Goal: Information Seeking & Learning: Compare options

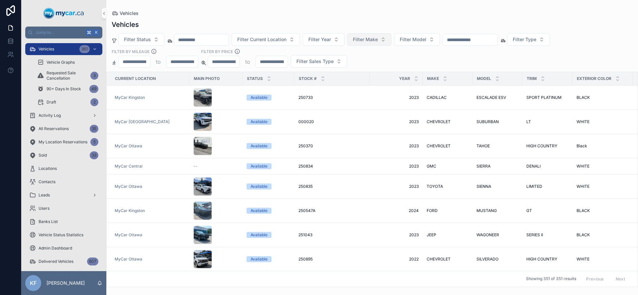
click at [374, 36] on span "Filter Make" at bounding box center [365, 39] width 25 height 7
type input "**"
click at [361, 65] on span "CADILLAC" at bounding box center [352, 66] width 23 height 7
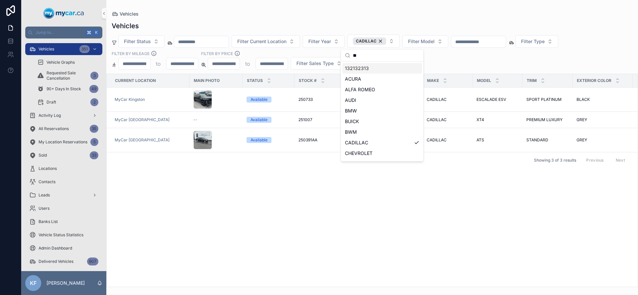
click at [369, 24] on div "Vehicles" at bounding box center [372, 25] width 521 height 9
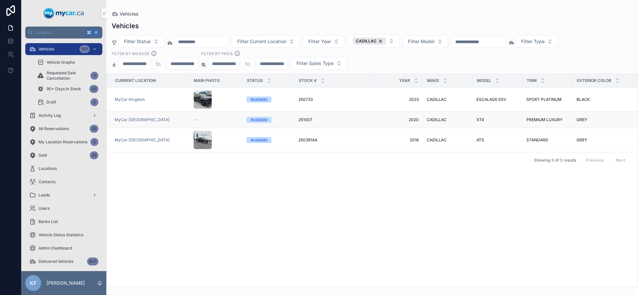
click at [434, 117] on span "CADILLAC" at bounding box center [437, 119] width 20 height 5
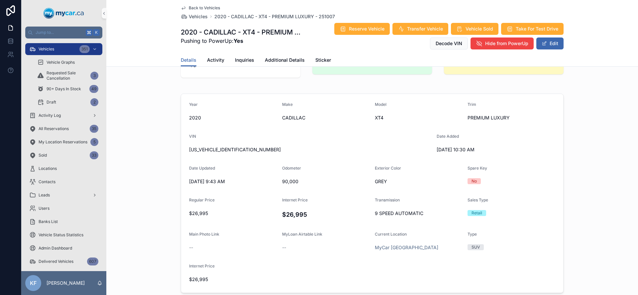
scroll to position [33, 0]
click at [295, 62] on span "Additional Details" at bounding box center [285, 60] width 40 height 7
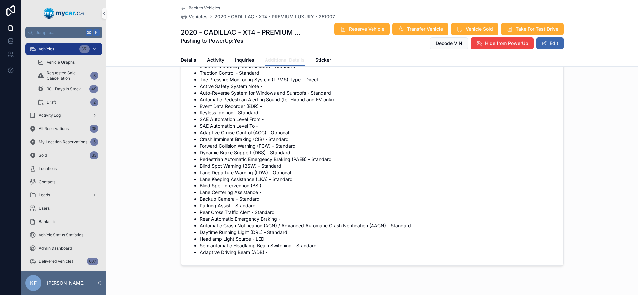
scroll to position [1166, 0]
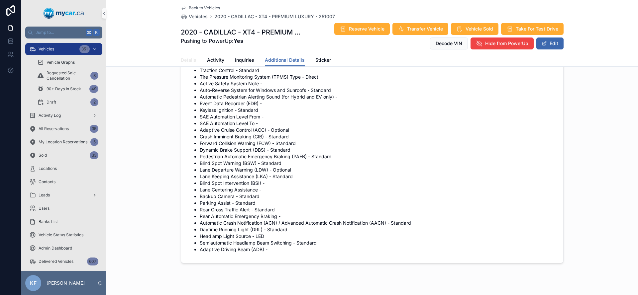
click at [189, 57] on span "Details" at bounding box center [189, 60] width 16 height 7
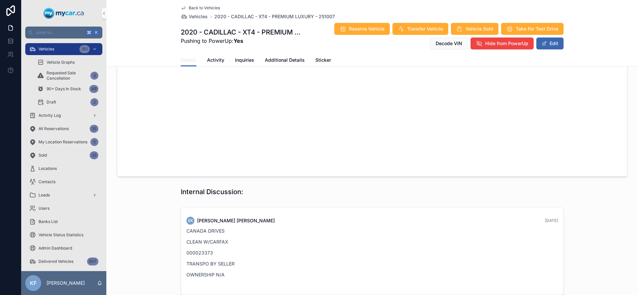
scroll to position [596, 0]
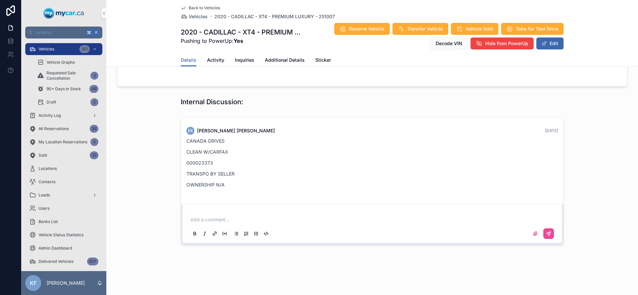
click at [215, 143] on p "CANADA DRIVES" at bounding box center [372, 141] width 372 height 7
click at [215, 142] on p "CANADA DRIVES" at bounding box center [372, 141] width 372 height 7
click at [260, 141] on p "CANADA DRIVES" at bounding box center [372, 141] width 372 height 7
click at [182, 138] on div "EK [PERSON_NAME] [DATE] CANADA DRIVES CLEAN W/CARFAX 000023373 TRANSPO BY SELLE…" at bounding box center [371, 159] width 379 height 73
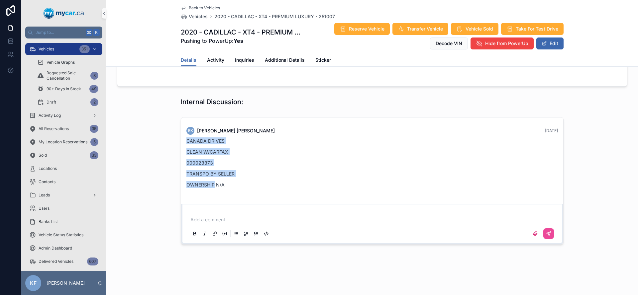
drag, startPoint x: 183, startPoint y: 138, endPoint x: 238, endPoint y: 181, distance: 69.3
click at [238, 181] on div "EK [PERSON_NAME] [DATE] CANADA DRIVES CLEAN W/CARFAX 000023373 TRANSPO BY SELLE…" at bounding box center [371, 159] width 379 height 73
click at [238, 181] on p "OWNERSHIP N/A" at bounding box center [372, 184] width 372 height 7
drag, startPoint x: 238, startPoint y: 187, endPoint x: 180, endPoint y: 141, distance: 73.1
click at [182, 141] on div "EK [PERSON_NAME] [DATE] CANADA DRIVES CLEAN W/CARFAX 000023373 TRANSPO BY SELLE…" at bounding box center [371, 159] width 379 height 73
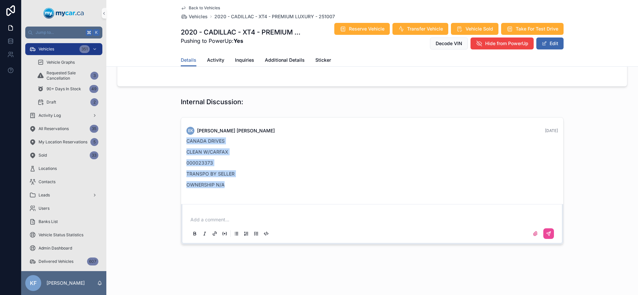
click at [181, 141] on div "EK [PERSON_NAME] [DATE] CANADA DRIVES CLEAN W/CARFAX 000023373 TRANSPO BY SELLE…" at bounding box center [372, 160] width 382 height 84
drag, startPoint x: 182, startPoint y: 138, endPoint x: 226, endPoint y: 190, distance: 68.4
click at [226, 190] on div "EK [PERSON_NAME] [DATE] CANADA DRIVES CLEAN W/CARFAX 000023373 TRANSPO BY SELLE…" at bounding box center [371, 159] width 379 height 73
click at [229, 189] on div "CANADA DRIVES CLEAN W/CARFAX 000023373 TRANSPO BY SELLER OWNERSHIP N/A" at bounding box center [372, 165] width 372 height 55
click at [215, 149] on p "CLEAN W/CARFAX" at bounding box center [372, 152] width 372 height 7
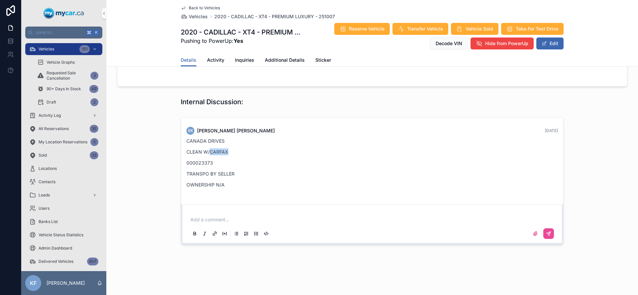
click at [215, 149] on p "CLEAN W/CARFAX" at bounding box center [372, 152] width 372 height 7
click at [219, 140] on p "CANADA DRIVES" at bounding box center [372, 141] width 372 height 7
drag, startPoint x: 219, startPoint y: 140, endPoint x: 219, endPoint y: 144, distance: 4.0
click at [219, 141] on p "CANADA DRIVES" at bounding box center [372, 141] width 372 height 7
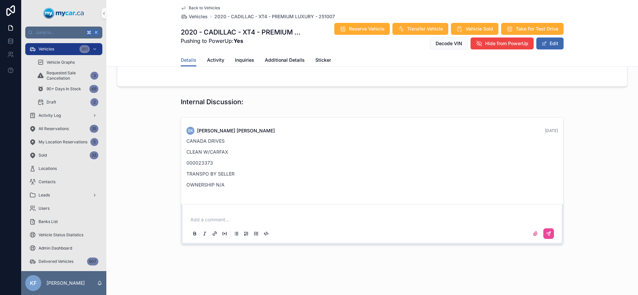
click at [245, 174] on p "TRANSPO BY SELLER" at bounding box center [372, 173] width 372 height 7
drag, startPoint x: 233, startPoint y: 186, endPoint x: 197, endPoint y: 140, distance: 58.2
click at [197, 140] on div "CANADA DRIVES CLEAN W/CARFAX 000023373 TRANSPO BY SELLER OWNERSHIP N/A" at bounding box center [372, 163] width 372 height 51
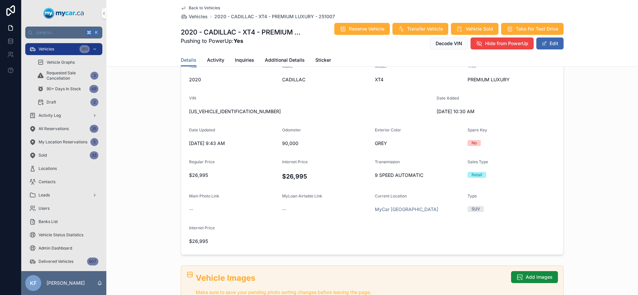
click at [283, 132] on span "Odometer" at bounding box center [291, 130] width 19 height 5
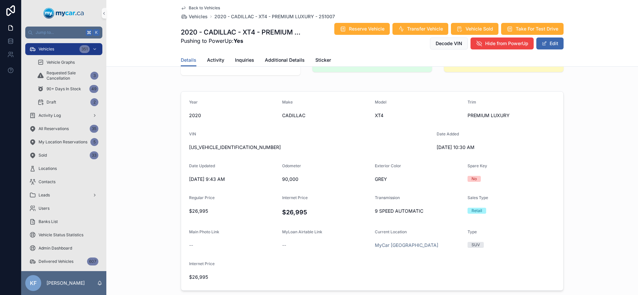
scroll to position [0, 0]
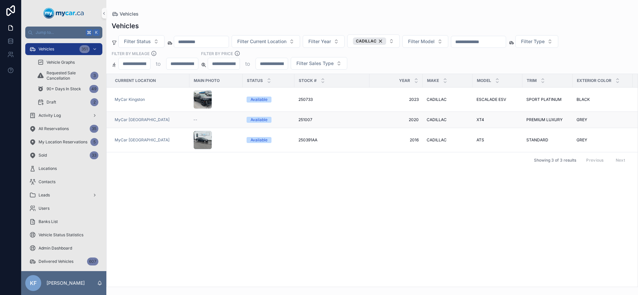
click at [199, 117] on div "--" at bounding box center [215, 119] width 45 height 5
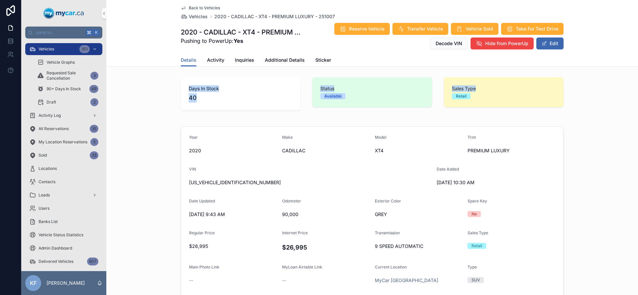
drag, startPoint x: 489, startPoint y: 87, endPoint x: 185, endPoint y: 86, distance: 303.7
click at [185, 86] on div "Days In Stock 40 Status Available Sales Type Retail" at bounding box center [372, 94] width 391 height 39
click at [185, 86] on div "Days In Stock 40" at bounding box center [241, 93] width 120 height 33
drag, startPoint x: 185, startPoint y: 86, endPoint x: 527, endPoint y: 103, distance: 342.4
click at [527, 103] on div "Days In Stock 40 Status Available Sales Type Retail" at bounding box center [372, 94] width 391 height 39
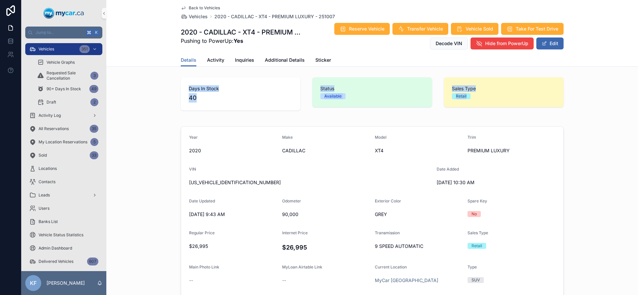
click at [527, 103] on div "Sales Type Retail" at bounding box center [504, 92] width 120 height 30
drag, startPoint x: 472, startPoint y: 100, endPoint x: 161, endPoint y: 84, distance: 311.1
click at [161, 84] on div "Days In Stock 40 Status Available Sales Type Retail" at bounding box center [372, 94] width 532 height 39
click at [160, 45] on div "Back to Vehicles Vehicles 2020 - CADILLAC - XT4 - PREMIUM LUXURY - 251007 2020 …" at bounding box center [372, 33] width 532 height 67
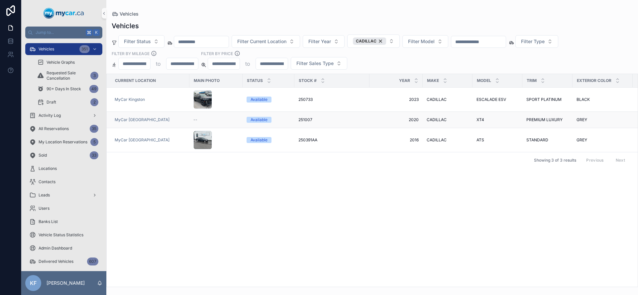
click at [405, 117] on span "2020" at bounding box center [396, 119] width 45 height 5
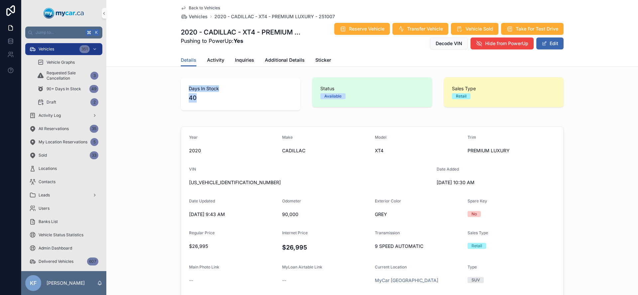
drag, startPoint x: 185, startPoint y: 89, endPoint x: 211, endPoint y: 104, distance: 29.8
click at [211, 104] on div "Days In Stock 40" at bounding box center [241, 93] width 120 height 33
drag, startPoint x: 186, startPoint y: 88, endPoint x: 477, endPoint y: 100, distance: 291.3
click at [477, 100] on div "Days In Stock 40 Status Available Sales Type Retail" at bounding box center [372, 94] width 391 height 39
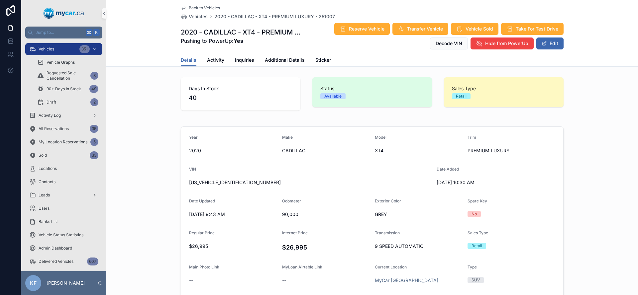
click at [478, 99] on div "Retail" at bounding box center [504, 96] width 104 height 6
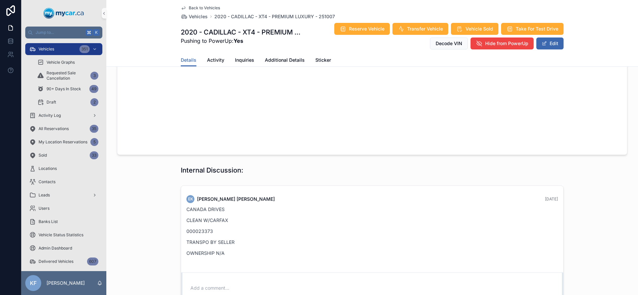
scroll to position [596, 0]
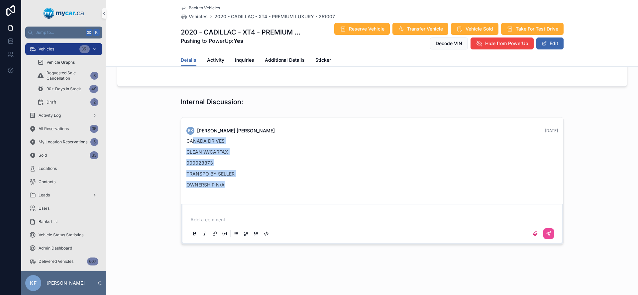
drag, startPoint x: 190, startPoint y: 138, endPoint x: 278, endPoint y: 190, distance: 102.2
click at [278, 190] on div "CANADA DRIVES CLEAN W/CARFAX 000023373 TRANSPO BY SELLER OWNERSHIP N/A" at bounding box center [372, 165] width 372 height 55
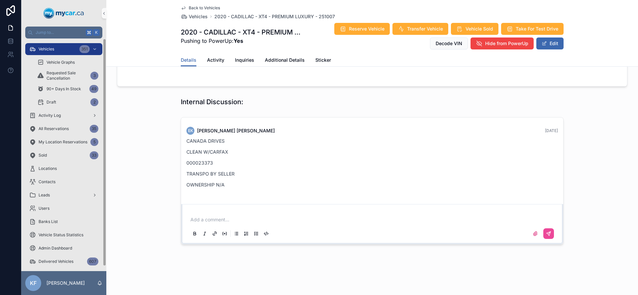
click at [129, 23] on div "Back to Vehicles Vehicles 2020 - CADILLAC - XT4 - PREMIUM LUXURY - 251007 2020 …" at bounding box center [372, 33] width 532 height 67
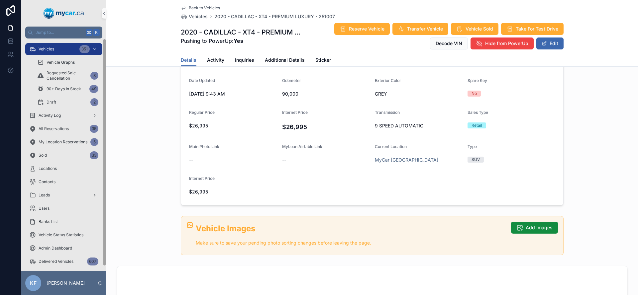
scroll to position [0, 0]
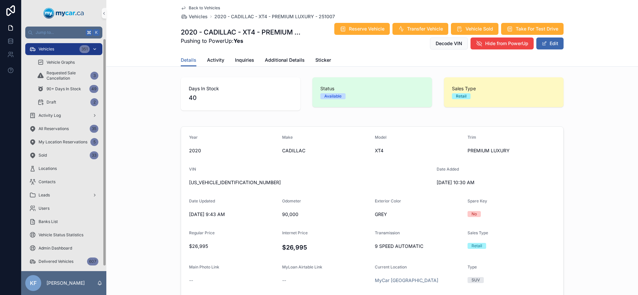
click at [60, 45] on div "Vehicles 351" at bounding box center [63, 49] width 69 height 11
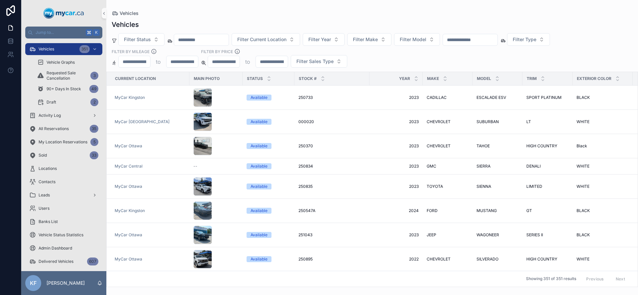
click at [227, 63] on input "scrollable content" at bounding box center [224, 61] width 32 height 9
click at [278, 63] on input "scrollable content" at bounding box center [272, 61] width 32 height 9
type input "****"
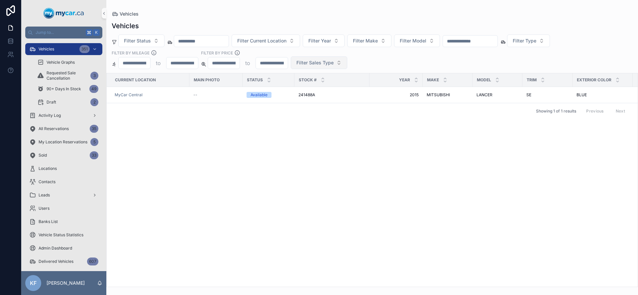
type input "*****"
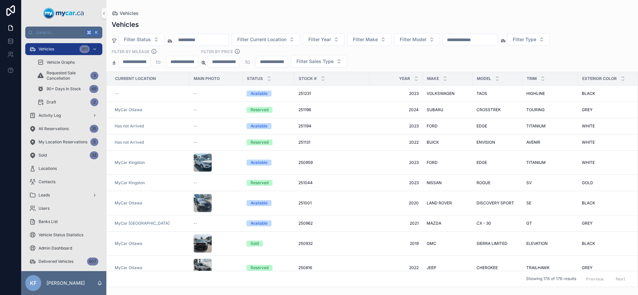
click at [272, 64] on input "*****" at bounding box center [272, 61] width 32 height 9
type input "*****"
click at [373, 54] on div "Filter Status Filter Current Location Filter Year Filter Make Filter Model Filt…" at bounding box center [372, 50] width 532 height 35
click at [550, 41] on button "Filter Type" at bounding box center [528, 39] width 43 height 13
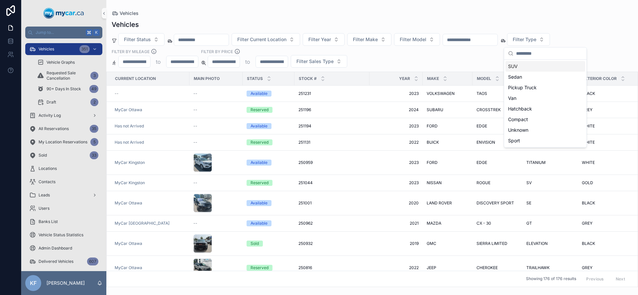
click at [518, 67] on div "SUV" at bounding box center [545, 66] width 80 height 11
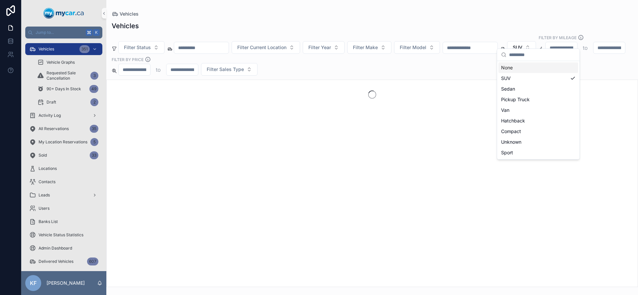
drag, startPoint x: 592, startPoint y: 51, endPoint x: 508, endPoint y: 67, distance: 85.0
click at [592, 51] on div "Filter Status Filter Current Location Filter Year Filter Make Filter Model SUV …" at bounding box center [372, 55] width 532 height 41
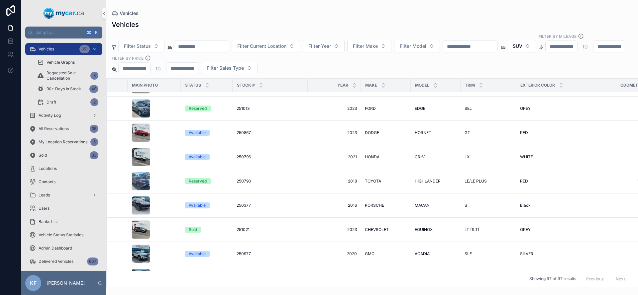
scroll to position [297, 0]
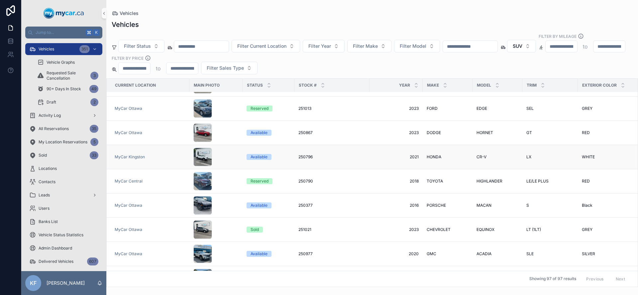
click at [593, 155] on span "WHITE" at bounding box center [588, 157] width 13 height 5
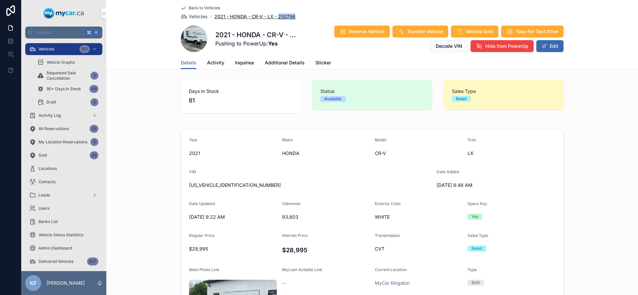
drag, startPoint x: 295, startPoint y: 17, endPoint x: 276, endPoint y: 18, distance: 19.3
click at [276, 18] on div "Back to Vehicles Vehicles 2021 - HONDA - CR-V - LX - 250796" at bounding box center [372, 12] width 383 height 15
copy span "250796"
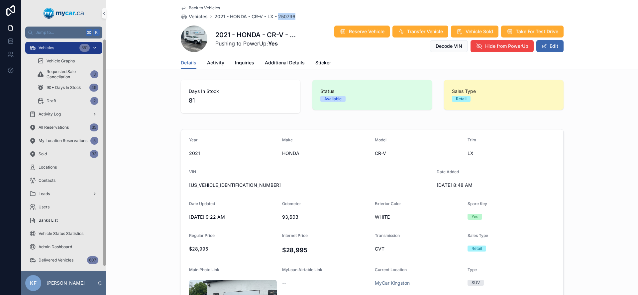
scroll to position [5, 0]
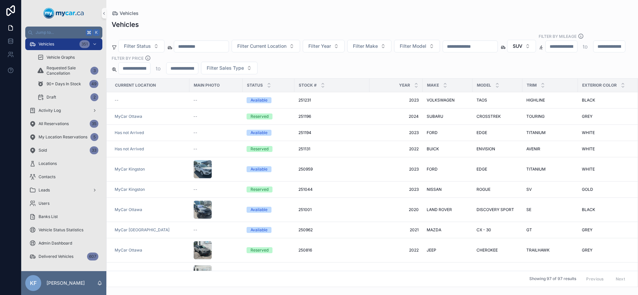
click at [198, 64] on input "*****" at bounding box center [182, 68] width 32 height 9
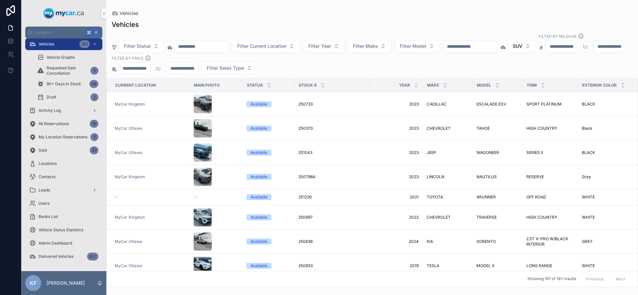
type input "*"
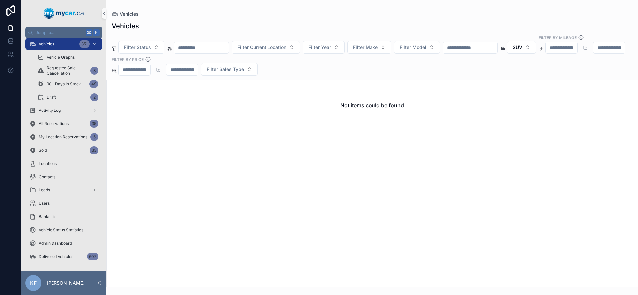
type input "*****"
click at [313, 12] on div "Vehicles" at bounding box center [372, 14] width 521 height 7
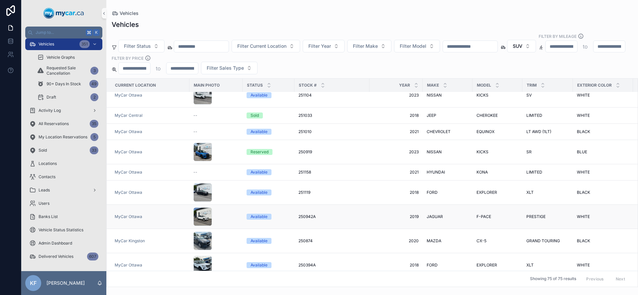
scroll to position [593, 0]
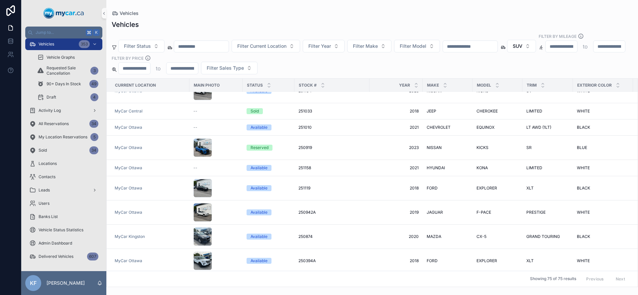
click at [198, 64] on input "*****" at bounding box center [182, 68] width 32 height 9
click at [536, 40] on button "SUV" at bounding box center [521, 46] width 29 height 13
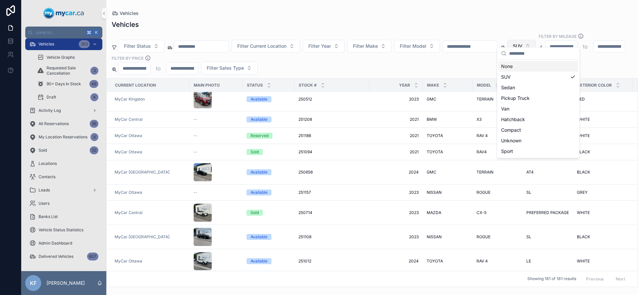
scroll to position [580, 0]
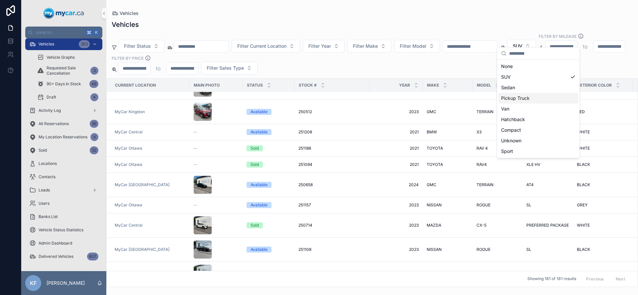
click at [521, 96] on div "Pickup Truck" at bounding box center [538, 98] width 80 height 11
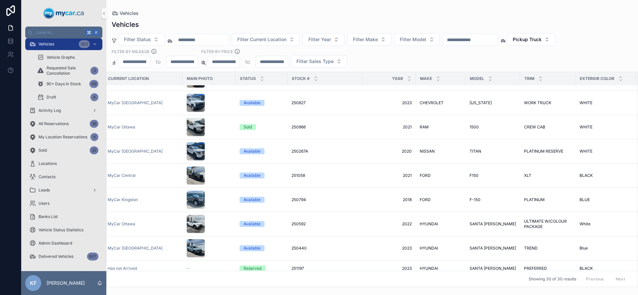
scroll to position [241, 3]
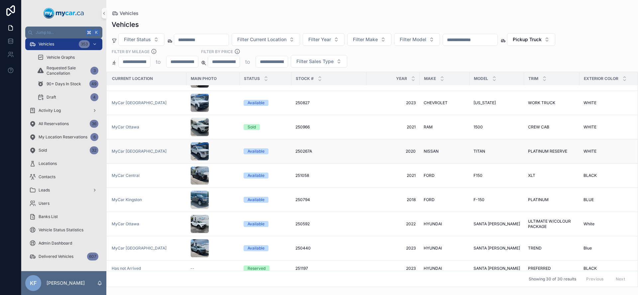
click at [418, 140] on td "2020 2020" at bounding box center [393, 152] width 53 height 24
click at [416, 140] on td "2020 2020" at bounding box center [393, 152] width 53 height 24
click at [414, 149] on span "2020" at bounding box center [393, 151] width 45 height 5
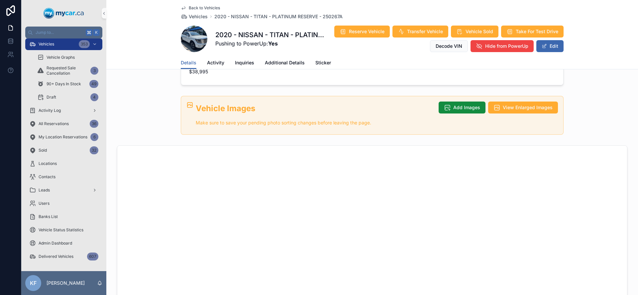
scroll to position [261, 0]
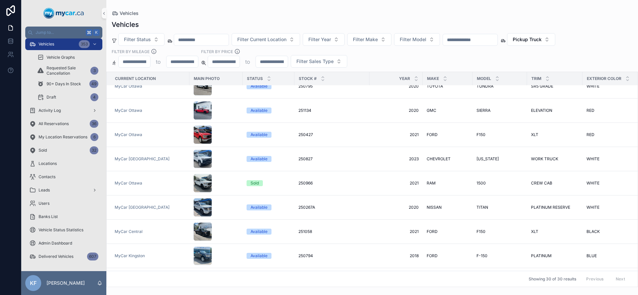
scroll to position [190, 0]
